Goal: Information Seeking & Learning: Learn about a topic

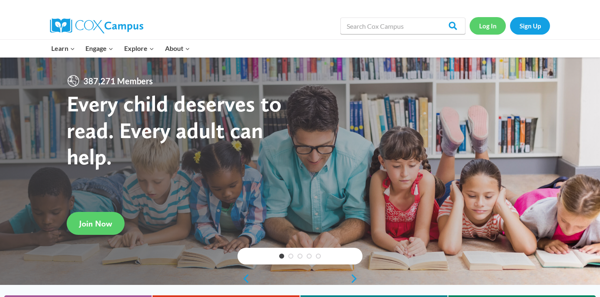
click at [492, 28] on link "Log In" at bounding box center [487, 25] width 36 height 17
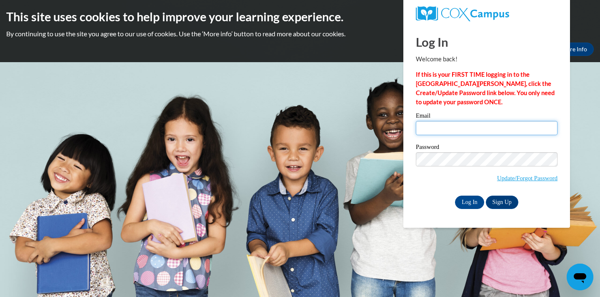
click at [442, 121] on input "Email" at bounding box center [487, 128] width 142 height 14
type input "caro_harwell@icloud.com"
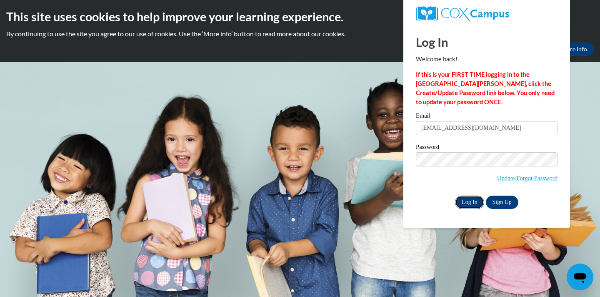
click at [472, 200] on input "Log In" at bounding box center [469, 201] width 29 height 13
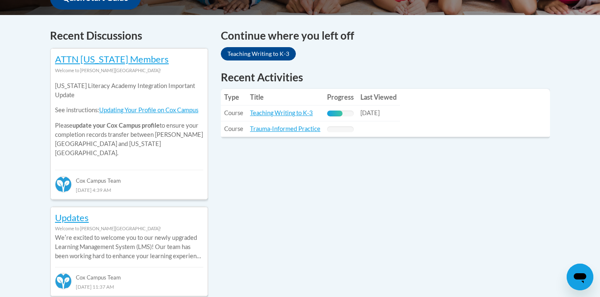
scroll to position [340, 0]
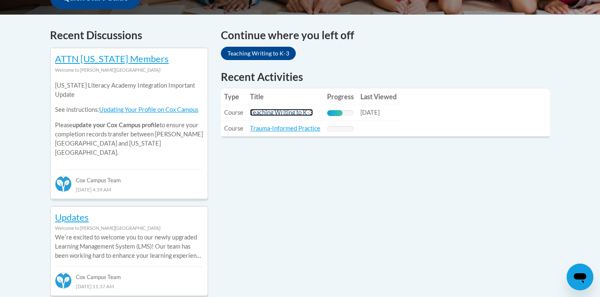
click at [262, 113] on link "Teaching Writing to K-3" at bounding box center [281, 112] width 63 height 7
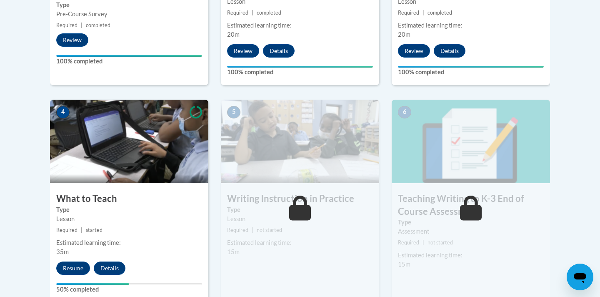
scroll to position [404, 0]
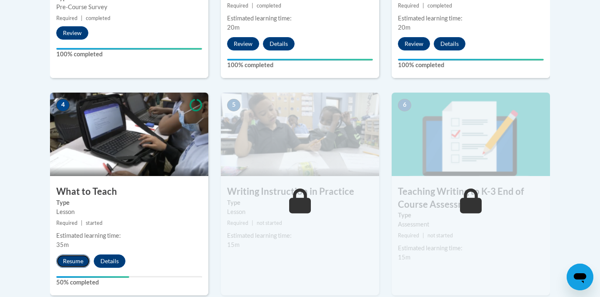
click at [72, 264] on button "Resume" at bounding box center [73, 260] width 34 height 13
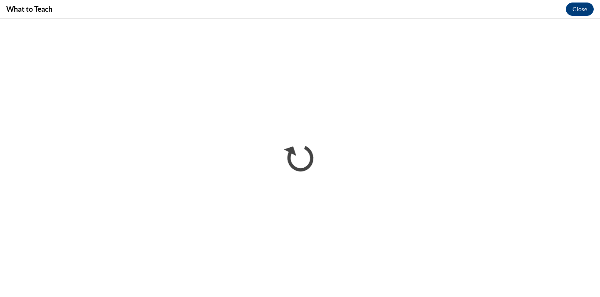
scroll to position [0, 0]
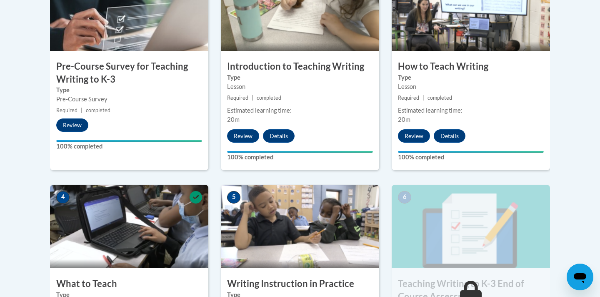
scroll to position [422, 0]
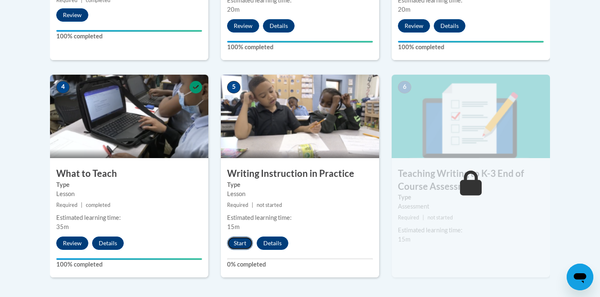
click at [236, 239] on button "Start" at bounding box center [240, 242] width 26 height 13
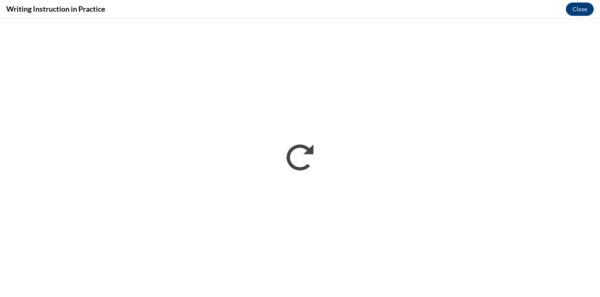
scroll to position [0, 0]
